Goal: Transaction & Acquisition: Purchase product/service

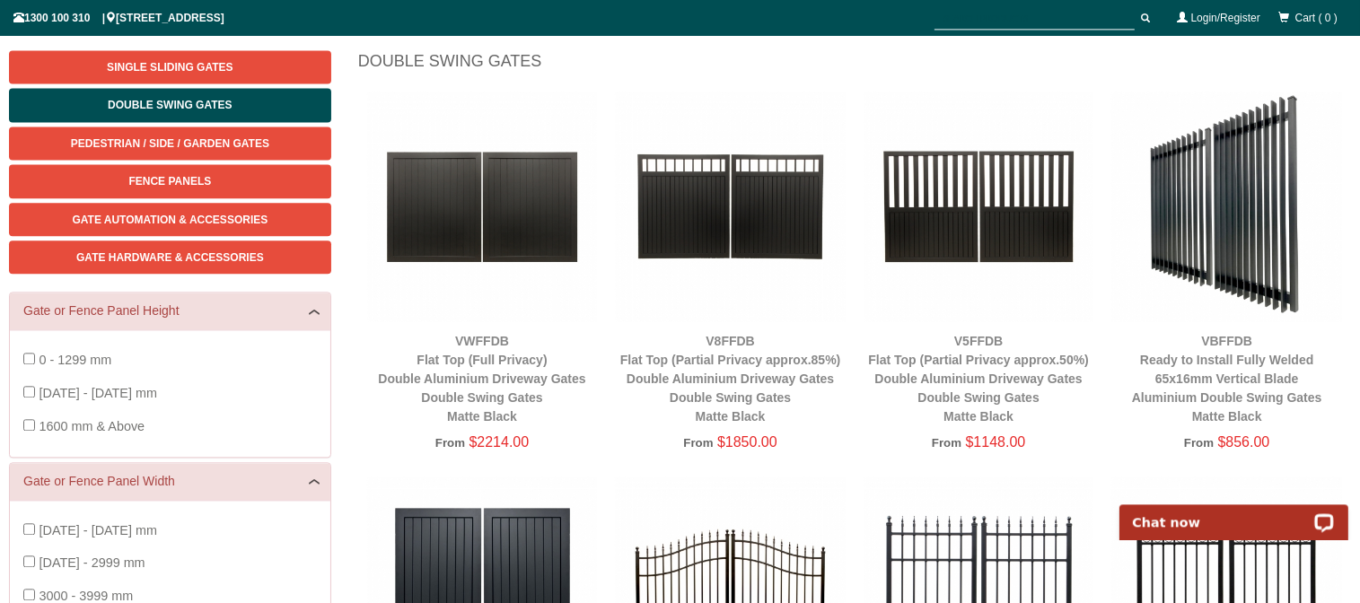
scroll to position [139, 0]
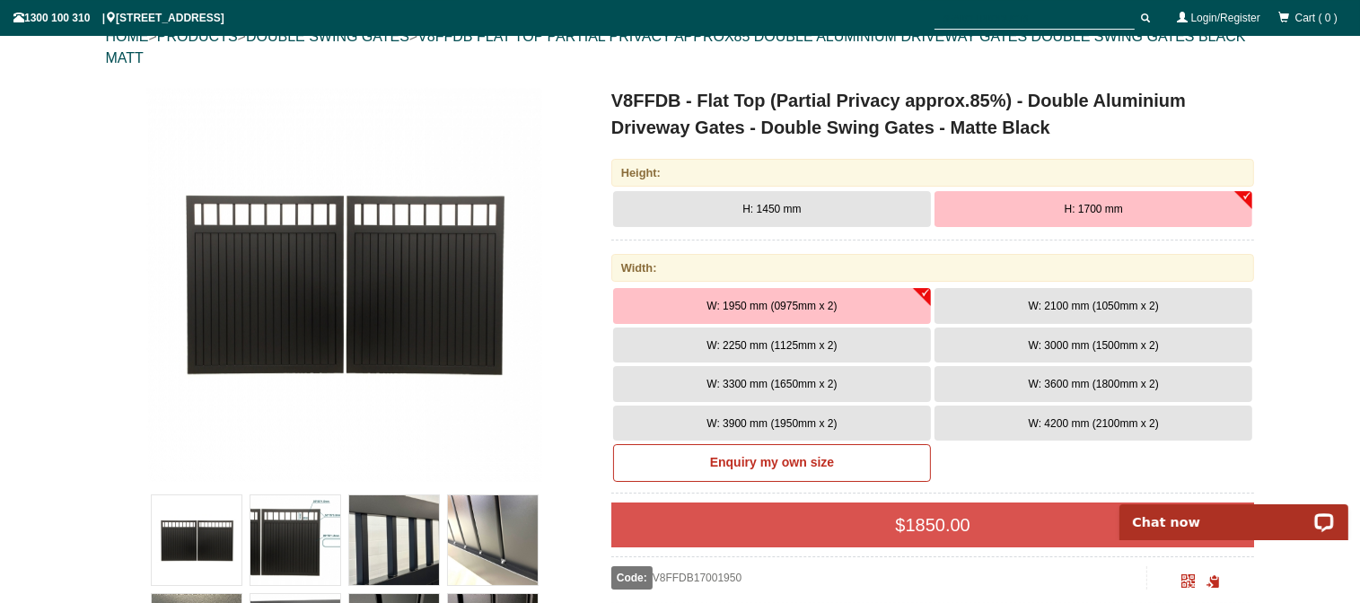
scroll to position [234, 0]
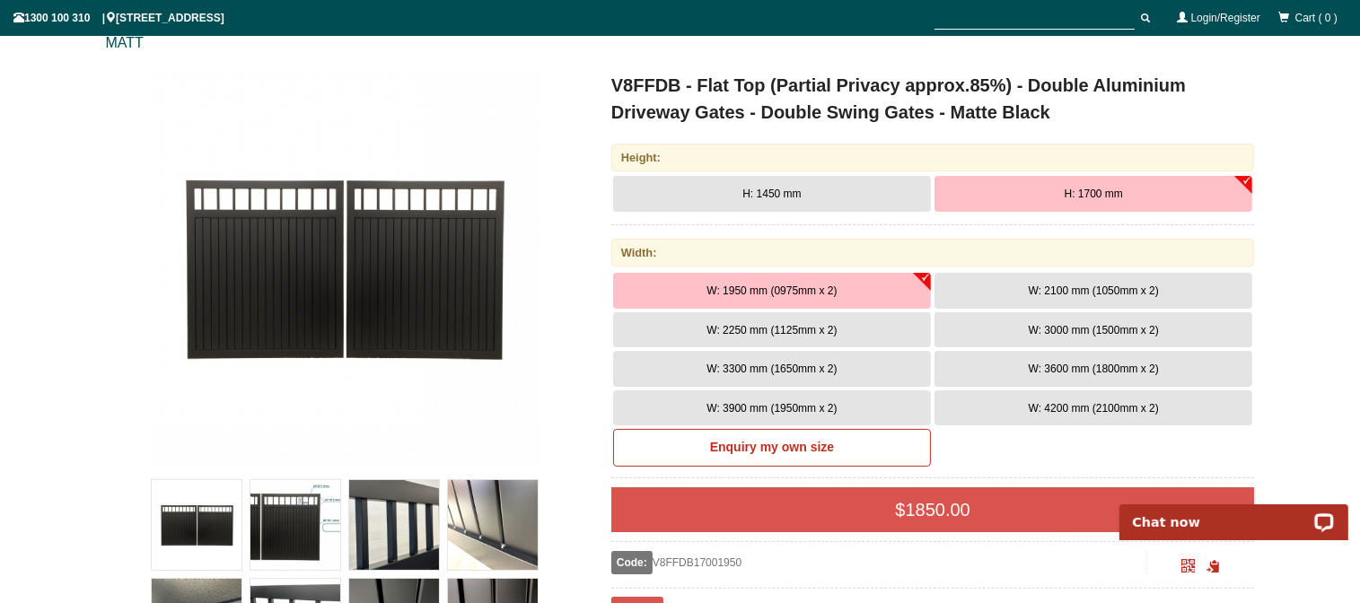
click at [993, 322] on button "W: 3000 mm (1500mm x 2)" at bounding box center [1093, 330] width 318 height 36
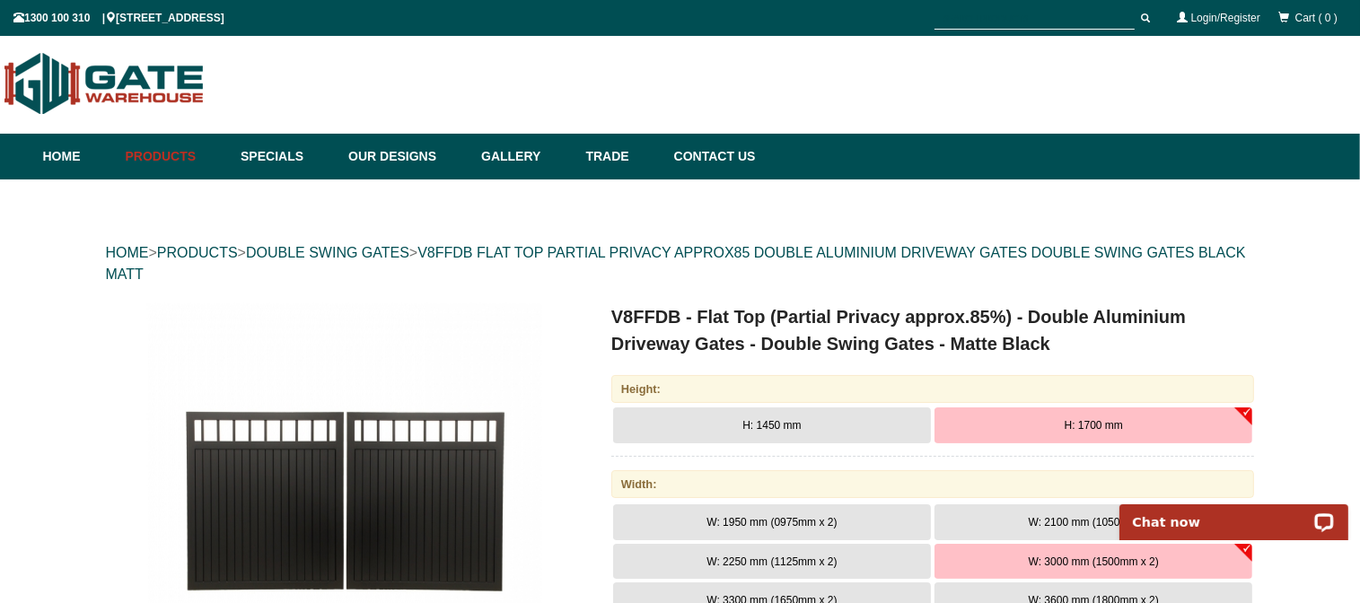
scroll to position [0, 0]
